Goal: Task Accomplishment & Management: Manage account settings

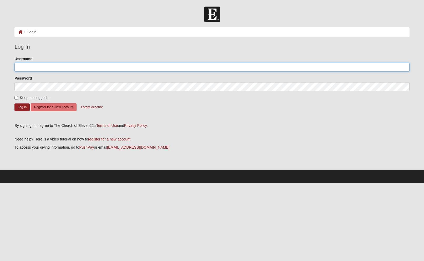
click at [34, 63] on input "Username" at bounding box center [211, 67] width 395 height 9
type input "dennismyers"
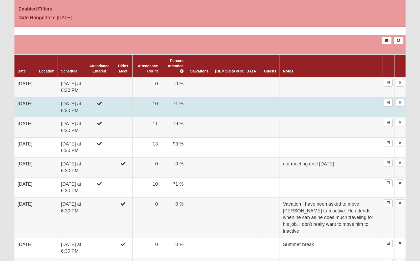
scroll to position [230, 0]
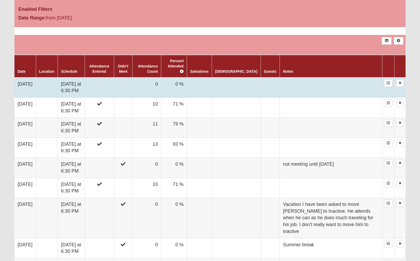
click at [78, 92] on td "[DATE] at 6:30 PM" at bounding box center [71, 88] width 27 height 20
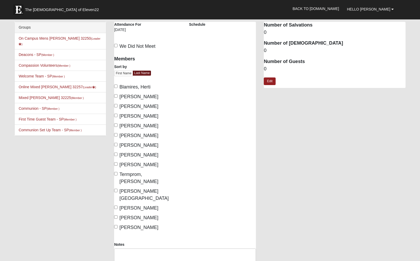
click at [114, 44] on label "We Did Not Meet" at bounding box center [134, 46] width 41 height 7
click at [114, 44] on input "We Did Not Meet" at bounding box center [115, 45] width 3 height 3
checkbox input "true"
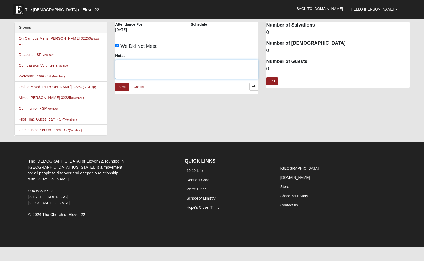
click at [134, 73] on textarea "Notes" at bounding box center [186, 69] width 143 height 19
type textarea "we were at Elder-Led Prayer"
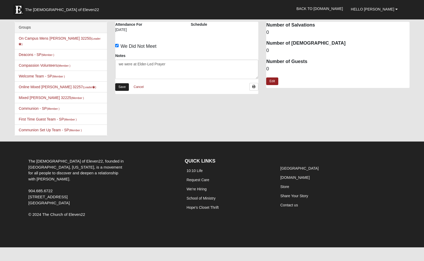
click at [120, 87] on link "Save" at bounding box center [122, 87] width 14 height 8
